Goal: Find specific page/section: Find specific page/section

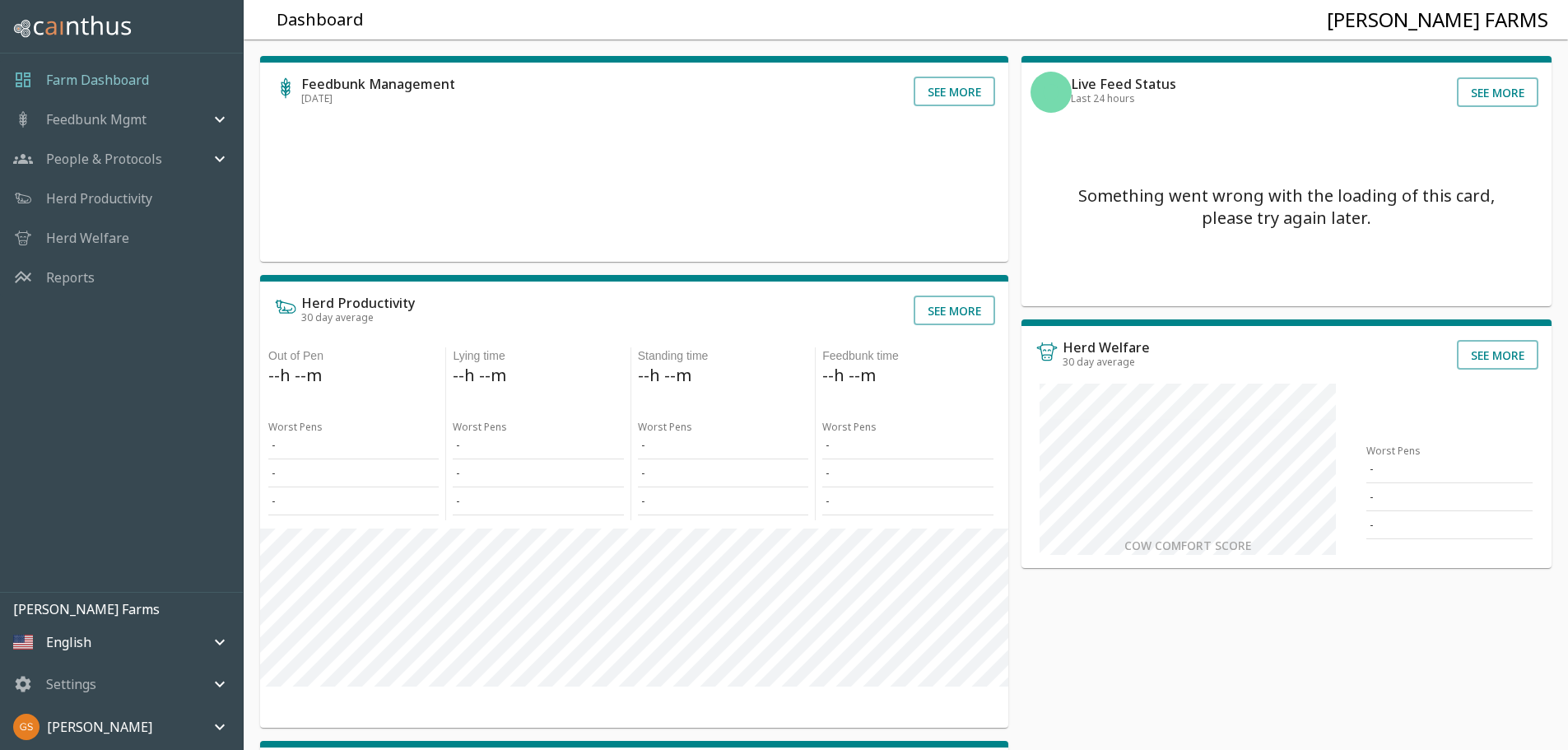
click at [211, 684] on icon "mailbox folders" at bounding box center [220, 684] width 19 height 19
click at [113, 619] on span "User Accounts" at bounding box center [144, 621] width 170 height 18
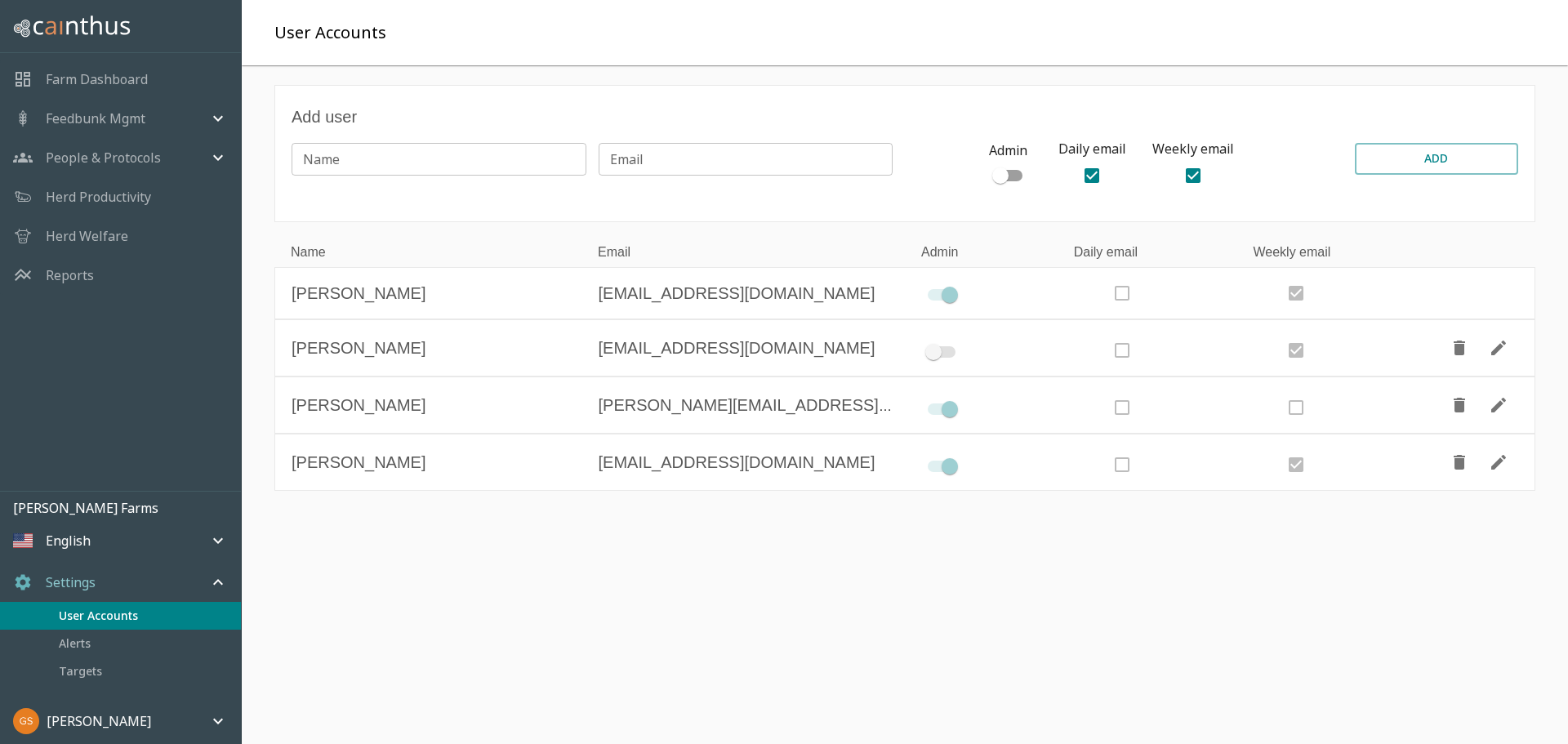
click at [117, 84] on p "Farm Dashboard" at bounding box center [97, 79] width 102 height 19
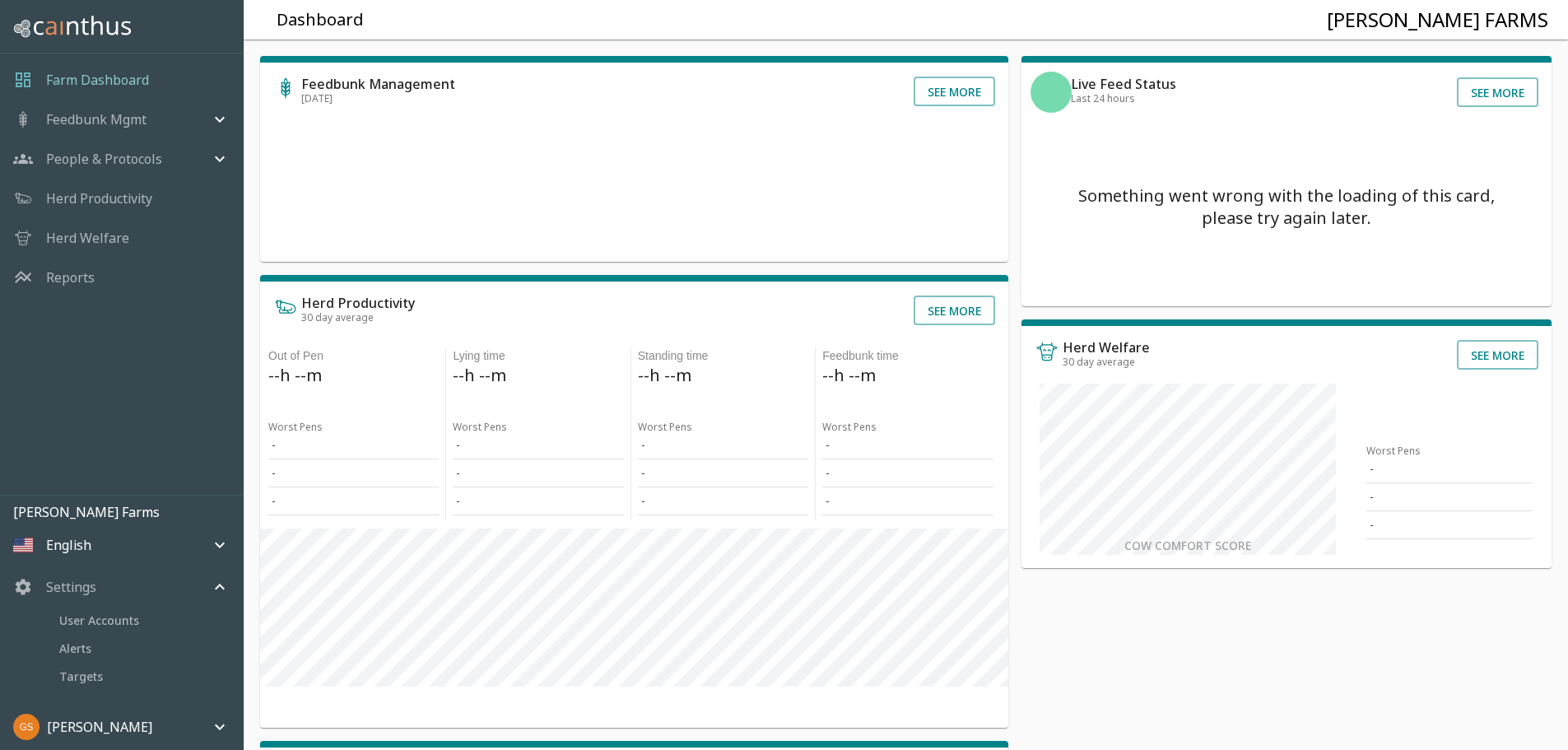
click at [56, 283] on p "Reports" at bounding box center [71, 277] width 48 height 19
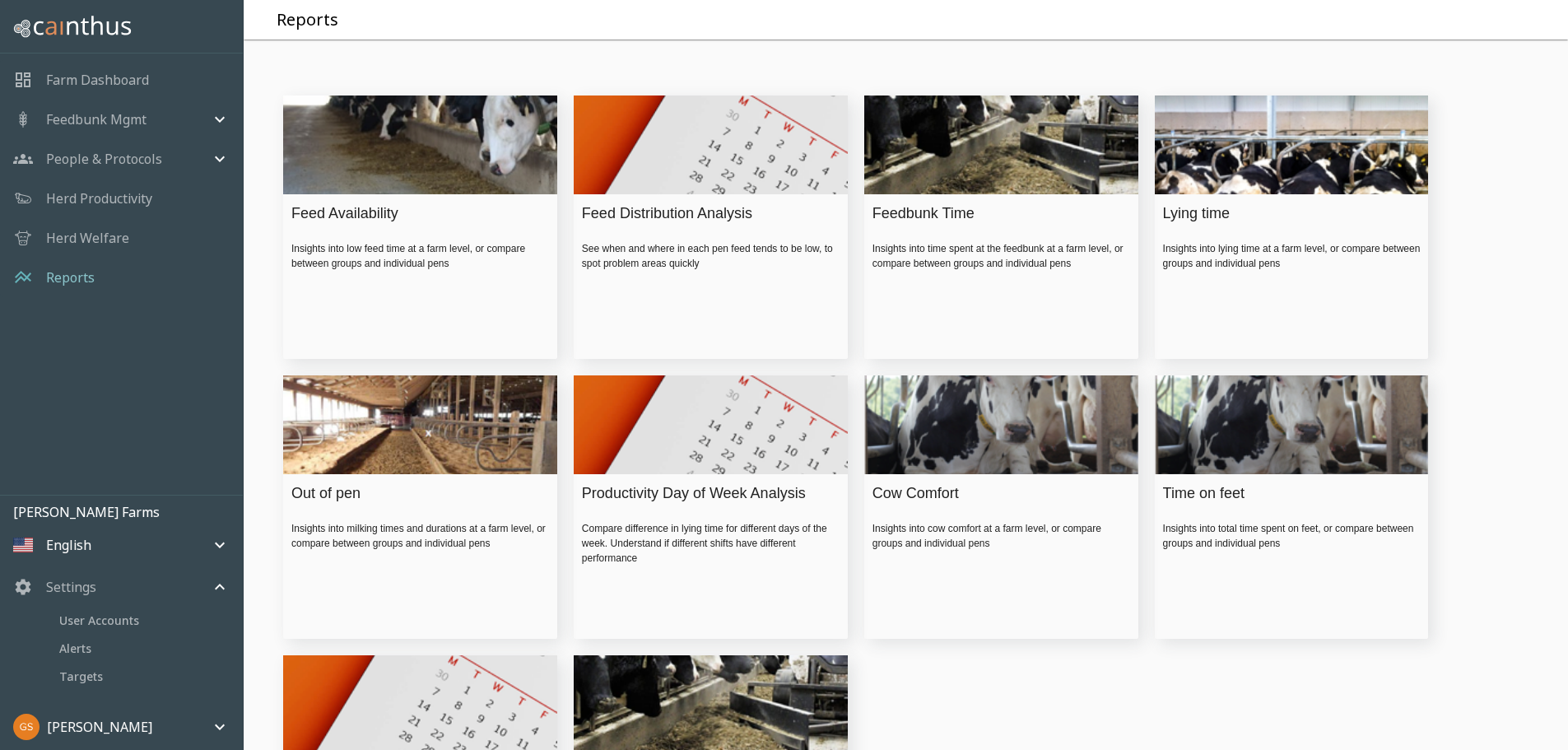
click at [358, 225] on div "Feed Availability" at bounding box center [416, 213] width 250 height 22
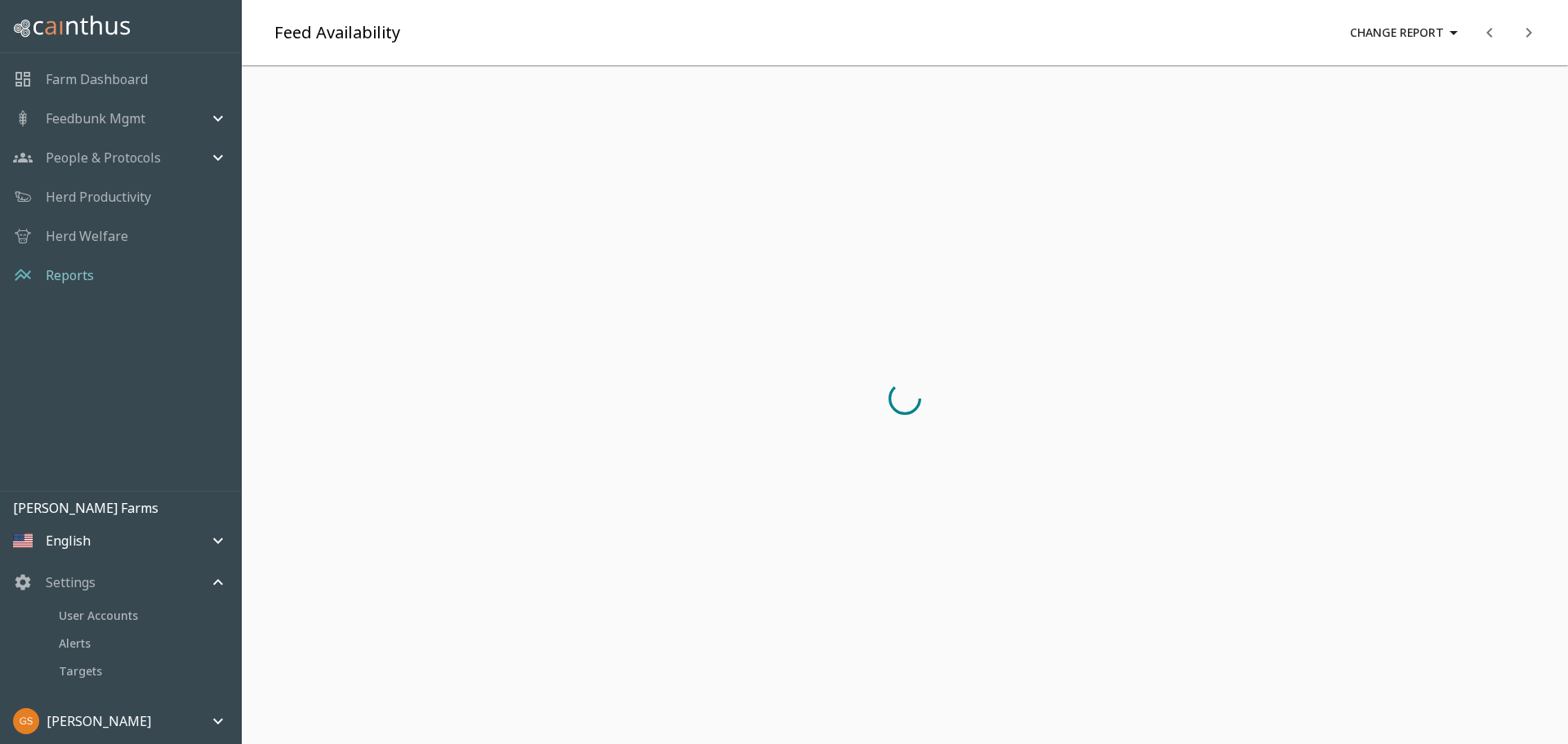
click at [355, 233] on div at bounding box center [904, 398] width 1313 height 653
click at [107, 80] on p "Farm Dashboard" at bounding box center [97, 79] width 102 height 19
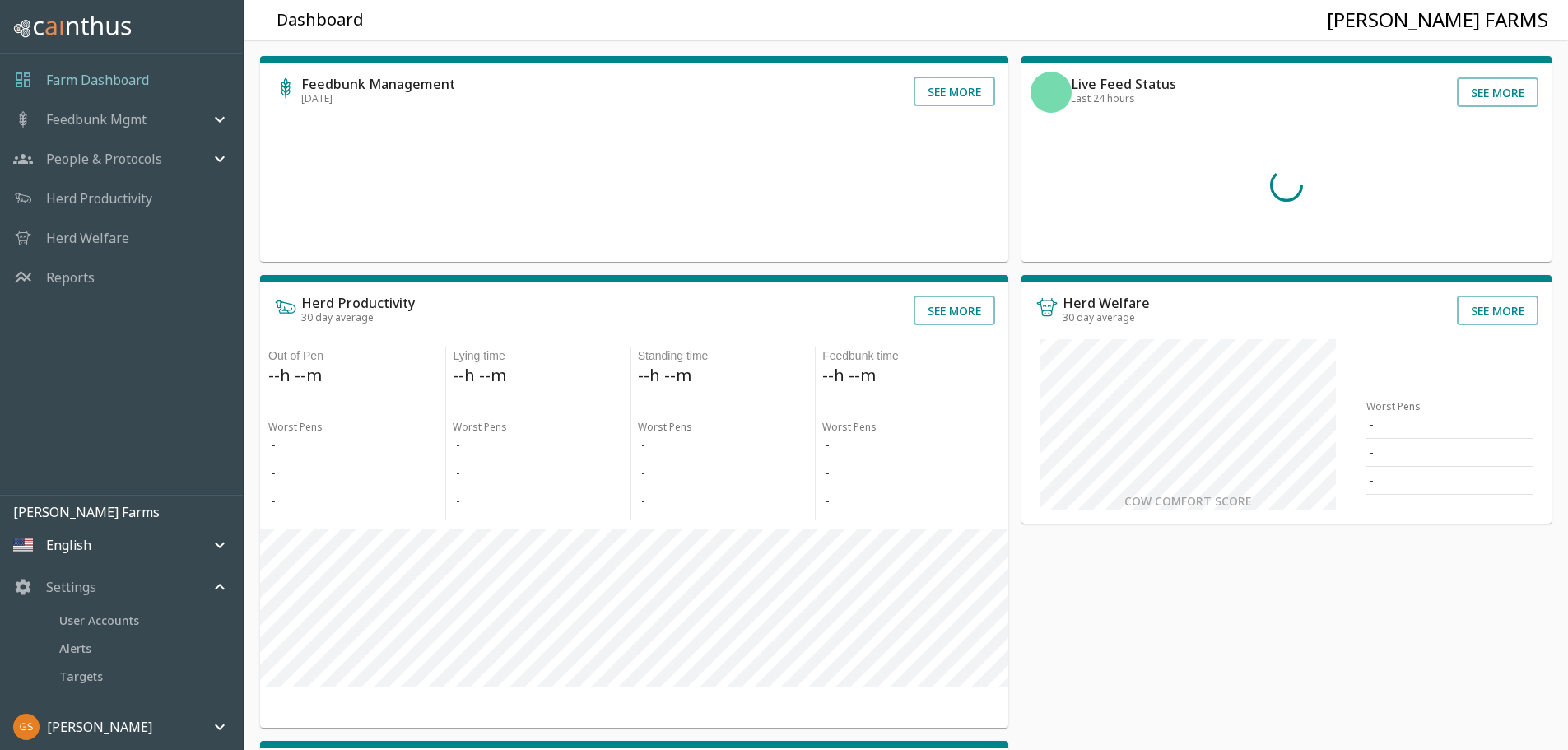
click at [79, 277] on p "Reports" at bounding box center [71, 277] width 48 height 19
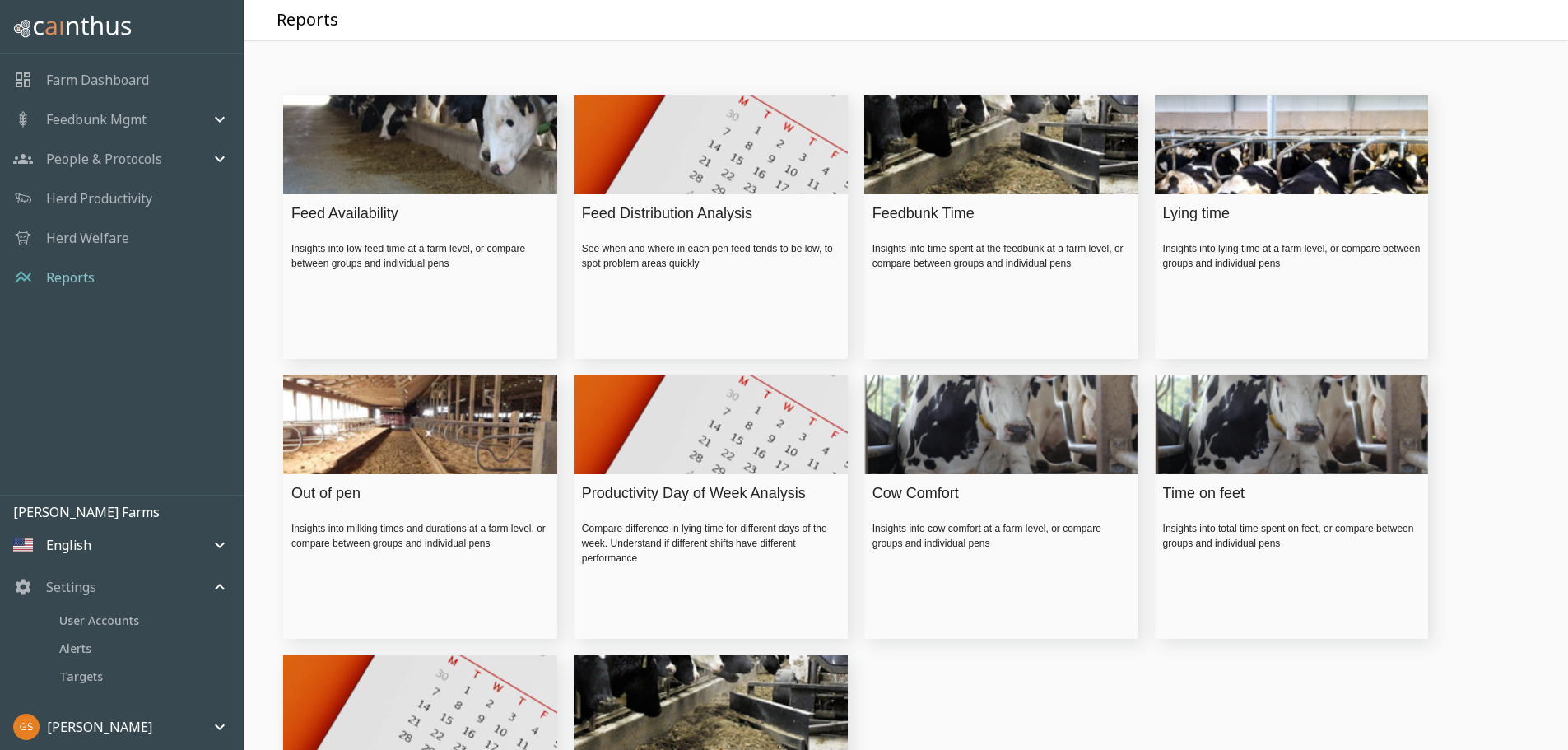
click at [142, 79] on p "Farm Dashboard" at bounding box center [98, 79] width 103 height 19
